Goal: Information Seeking & Learning: Learn about a topic

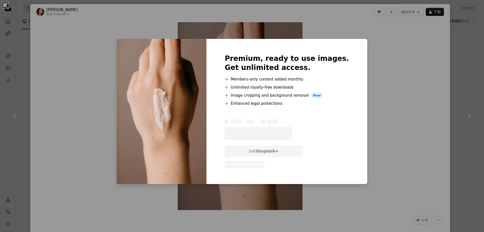
scroll to position [1110, 0]
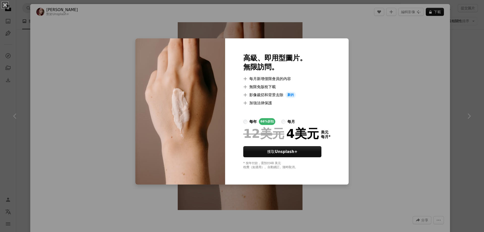
click at [363, 70] on div "An X shape 高級、即用型圖片。 無限訪問。 A plus sign 每月新增僅限會員的內容 A plus sign 無限免版稅下載 A plus s…" at bounding box center [242, 116] width 484 height 232
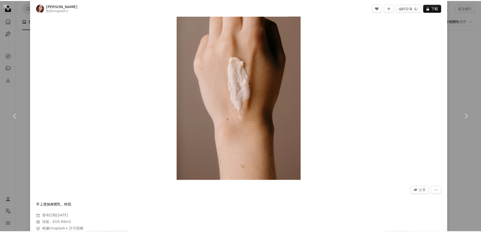
scroll to position [76, 0]
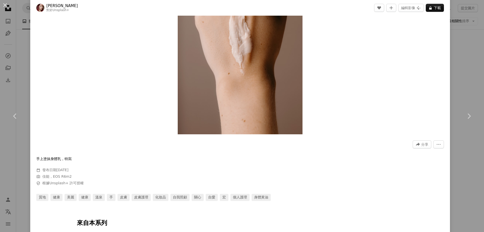
click at [462, 90] on div "An X shape Chevron left Chevron right [PERSON_NAME]堅科 對於 Unsplash+ A heart A pl…" at bounding box center [242, 116] width 484 height 232
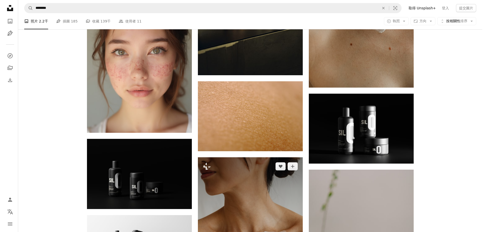
scroll to position [1388, 0]
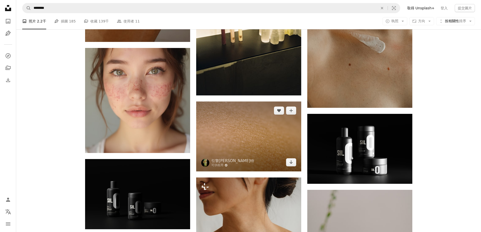
click at [245, 138] on img at bounding box center [248, 136] width 105 height 70
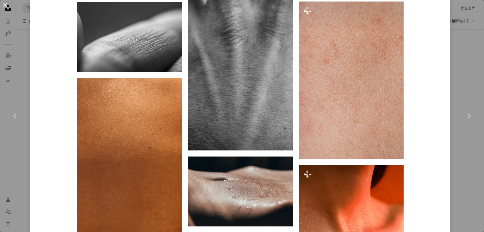
scroll to position [706, 0]
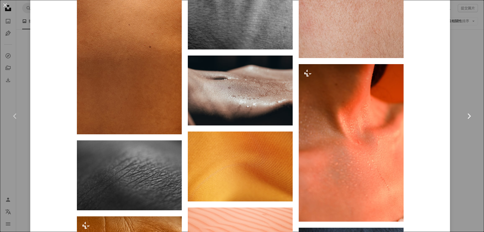
click at [465, 118] on icon "Chevron right" at bounding box center [469, 116] width 8 height 8
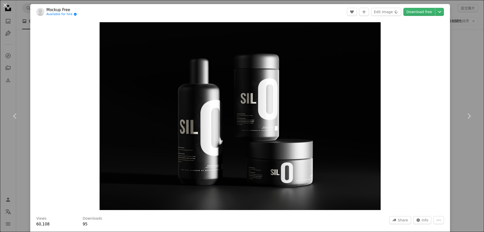
click at [467, 69] on div "An X shape Chevron left Chevron right Mockup Free Available for hire A checkmar…" at bounding box center [242, 116] width 484 height 232
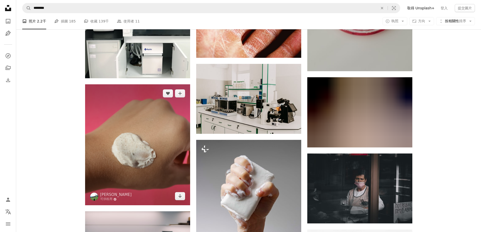
scroll to position [11075, 0]
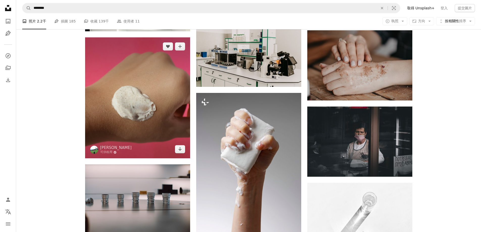
click at [144, 96] on img at bounding box center [137, 97] width 105 height 121
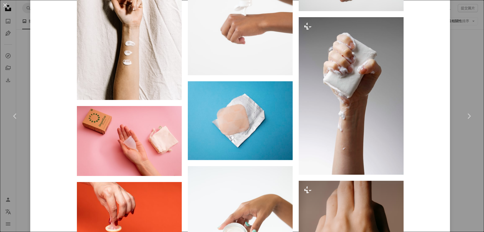
scroll to position [555, 0]
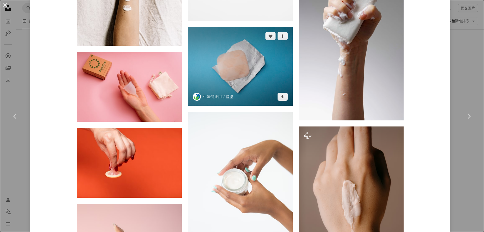
click at [234, 71] on img at bounding box center [240, 66] width 105 height 79
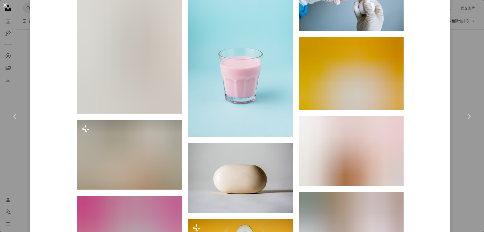
scroll to position [12117, 0]
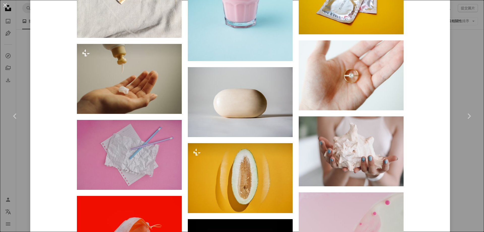
drag, startPoint x: 466, startPoint y: 80, endPoint x: 0, endPoint y: 16, distance: 470.6
click at [466, 80] on div "An X shape Chevron left Chevron right 生殖健康用品聯盟 rhsupplies A heart A plus sign 編…" at bounding box center [242, 116] width 484 height 232
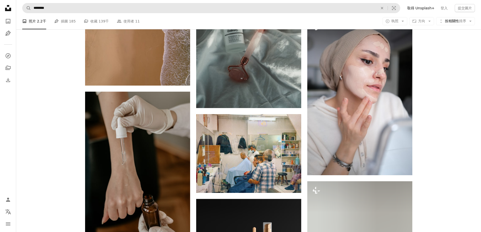
scroll to position [12942, 0]
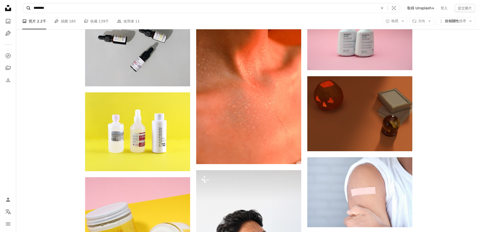
drag, startPoint x: 72, startPoint y: 8, endPoint x: 28, endPoint y: 7, distance: 44.7
click at [28, 7] on form "A magnifying glass ******** An X shape Visual search" at bounding box center [211, 8] width 378 height 10
paste input "在全站範圍內尋找視覺效果"
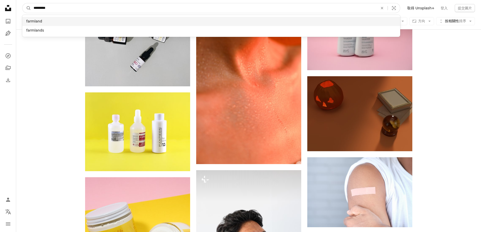
type input "********"
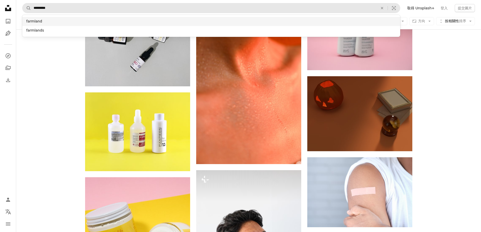
click at [34, 21] on div "farmland" at bounding box center [211, 21] width 378 height 9
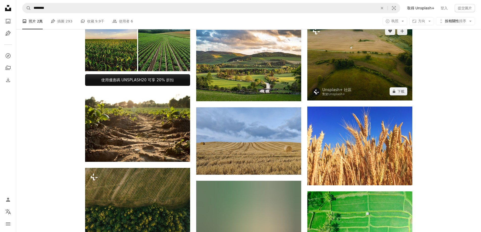
scroll to position [252, 0]
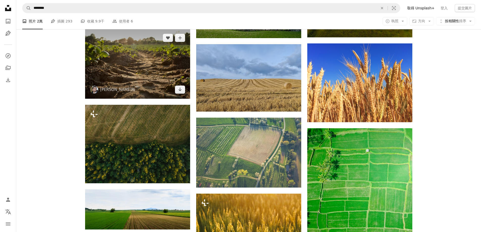
click at [143, 66] on img at bounding box center [137, 64] width 105 height 70
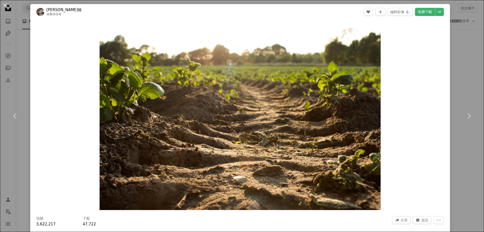
click at [21, 79] on div "An X shape Chevron left Chevron right [PERSON_NAME]格 迪蘭德容格 A heart A plus sign …" at bounding box center [242, 116] width 484 height 232
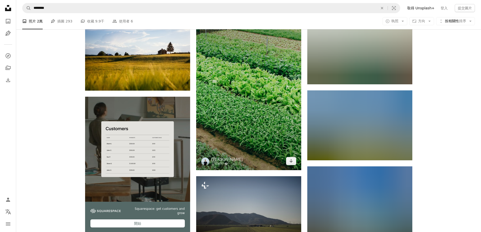
scroll to position [883, 0]
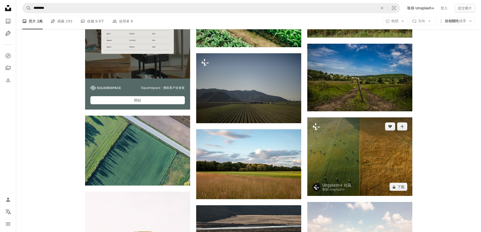
click at [369, 160] on img at bounding box center [359, 156] width 105 height 78
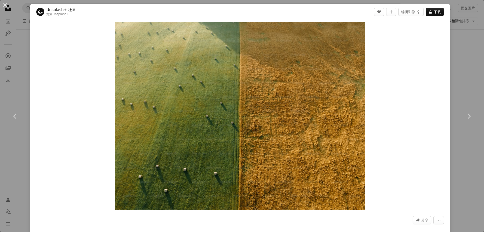
click at [458, 82] on div "An X shape Chevron left Chevron right Unsplash+ 社區 對於 Unsplash+ A heart A plus …" at bounding box center [242, 116] width 484 height 232
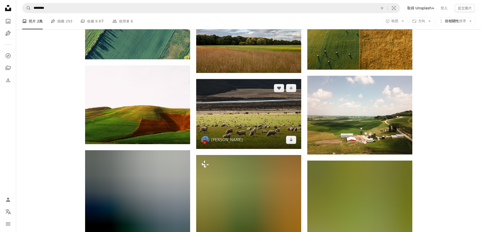
scroll to position [1110, 0]
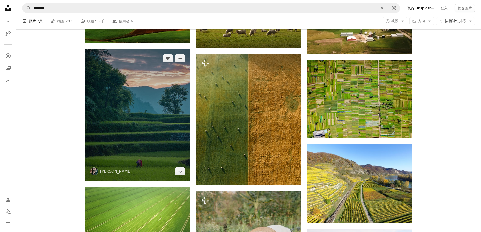
click at [130, 127] on img at bounding box center [137, 114] width 105 height 131
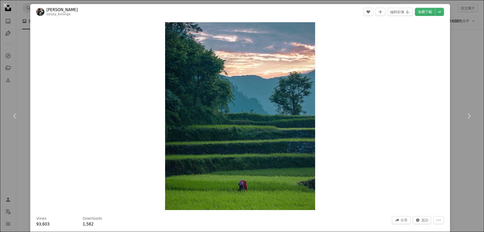
click at [458, 78] on div "An X shape Chevron left Chevron right [PERSON_NAME]·科蘭加 sanjay_koranga A heart …" at bounding box center [242, 116] width 484 height 232
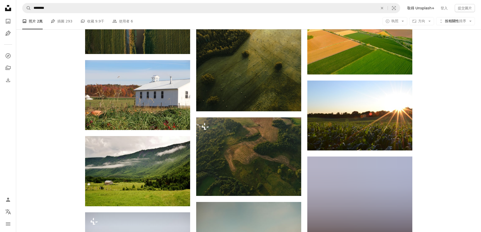
scroll to position [1892, 0]
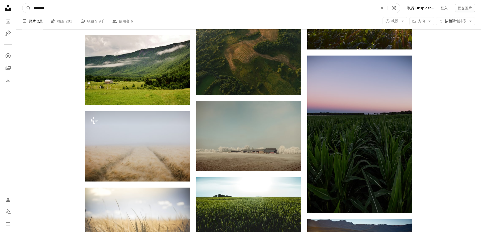
drag, startPoint x: 54, startPoint y: 8, endPoint x: 13, endPoint y: 7, distance: 41.4
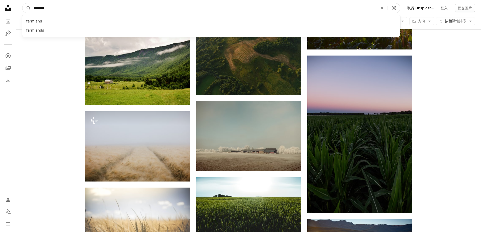
paste input "*"
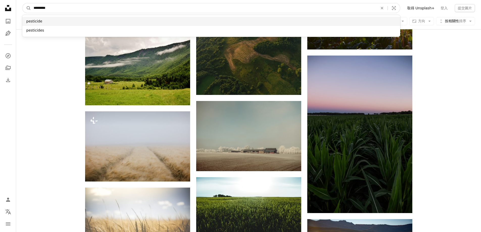
type input "*********"
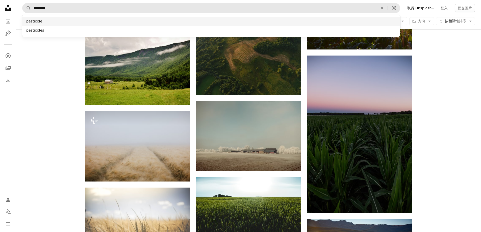
click at [34, 19] on div "pesticide" at bounding box center [211, 21] width 378 height 9
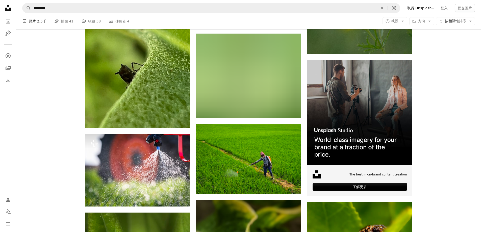
scroll to position [1564, 0]
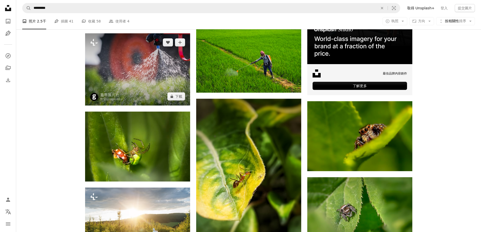
click at [129, 56] on img at bounding box center [137, 69] width 105 height 72
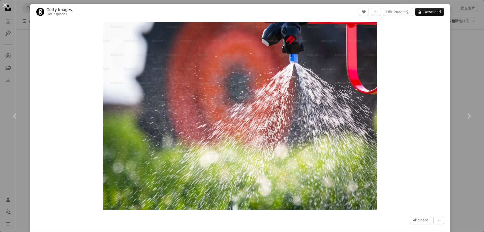
click at [465, 88] on div "An X shape Chevron left Chevron right Getty Images For Unsplash+ A heart A plus…" at bounding box center [242, 116] width 484 height 232
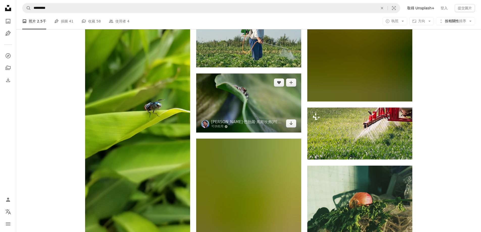
scroll to position [3280, 0]
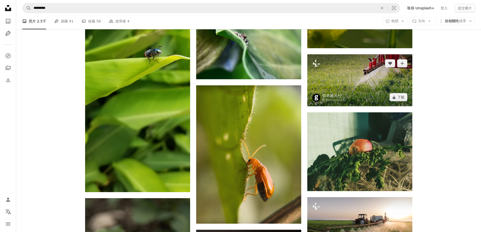
click at [373, 78] on img at bounding box center [359, 80] width 105 height 52
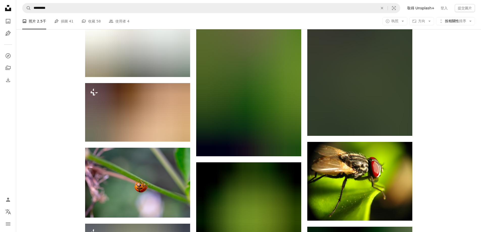
scroll to position [8174, 0]
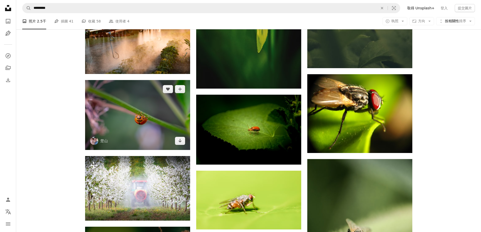
click at [144, 92] on img at bounding box center [137, 115] width 105 height 70
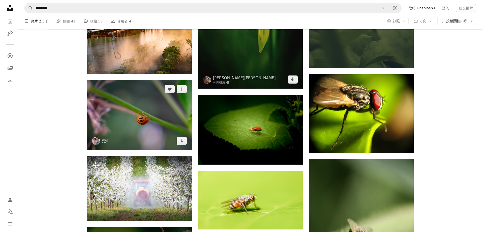
scroll to position [8124, 0]
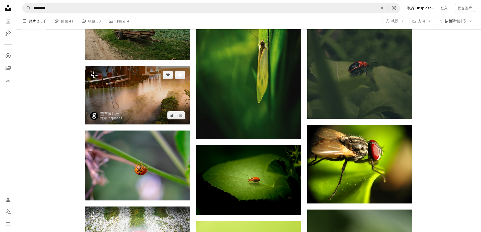
click at [120, 82] on img at bounding box center [137, 95] width 105 height 59
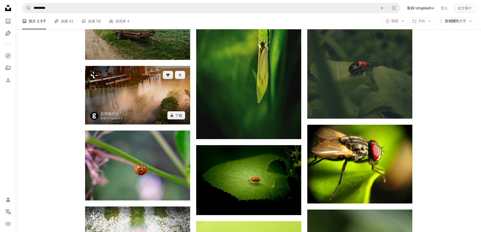
click at [125, 106] on img at bounding box center [137, 95] width 105 height 59
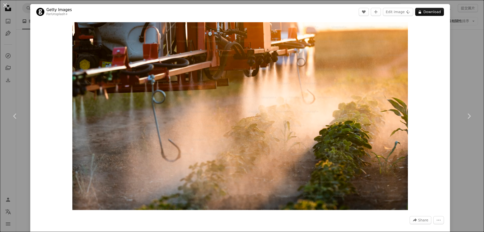
click at [19, 82] on div "An X shape Chevron left Chevron right Getty Images For Unsplash+ A heart A plus…" at bounding box center [242, 116] width 484 height 232
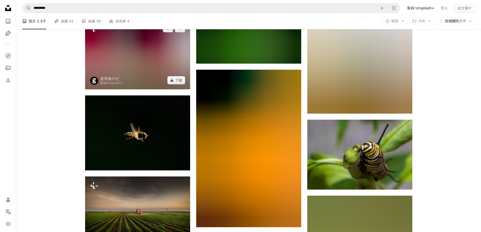
scroll to position [11000, 0]
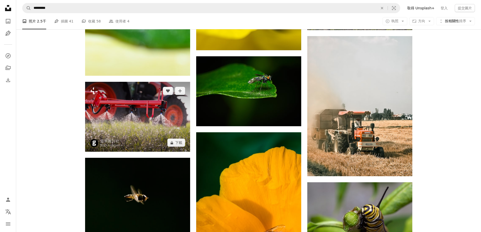
click at [118, 112] on img at bounding box center [137, 117] width 105 height 70
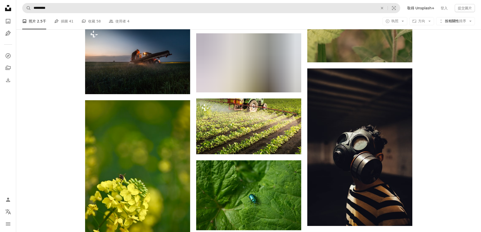
scroll to position [11984, 0]
